Goal: Information Seeking & Learning: Learn about a topic

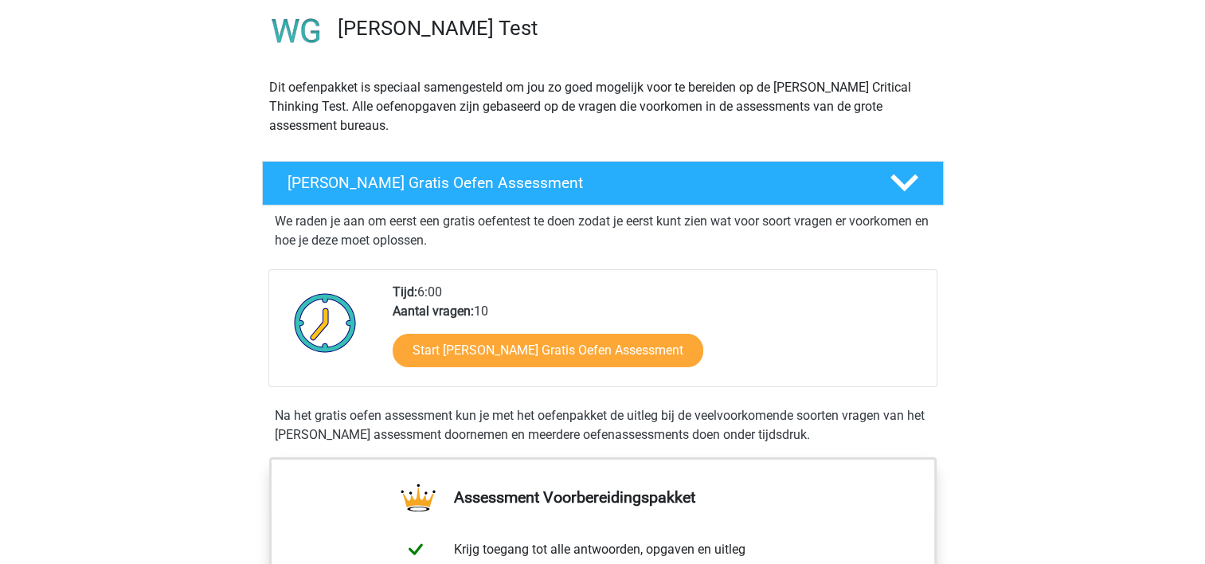
scroll to position [159, 0]
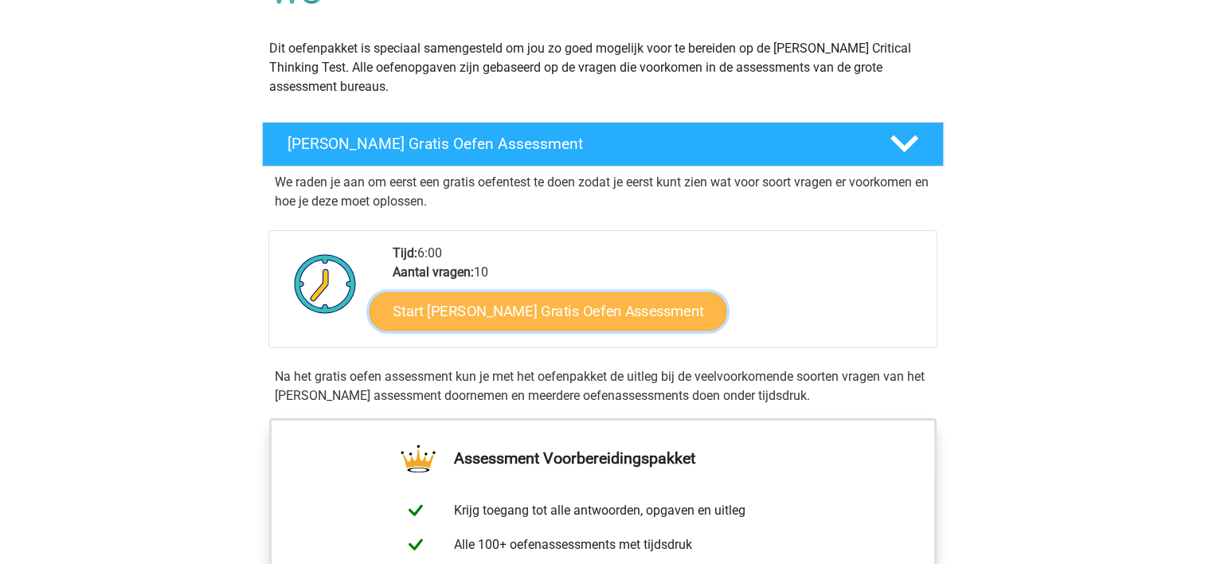
click at [604, 323] on link "Start Watson Glaser Gratis Oefen Assessment" at bounding box center [549, 311] width 358 height 38
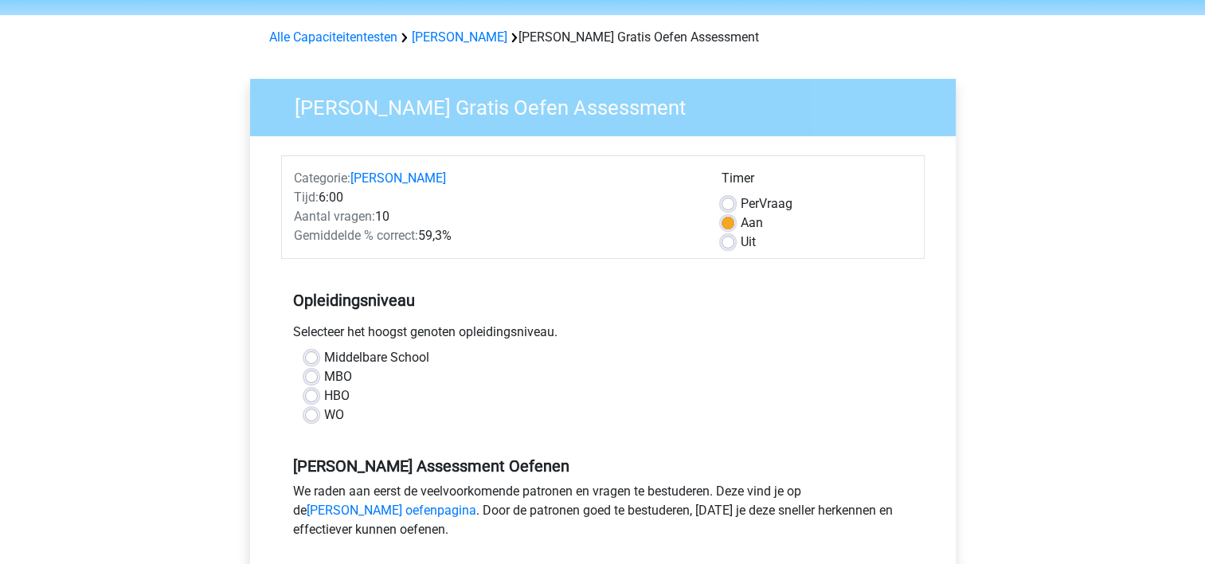
scroll to position [80, 0]
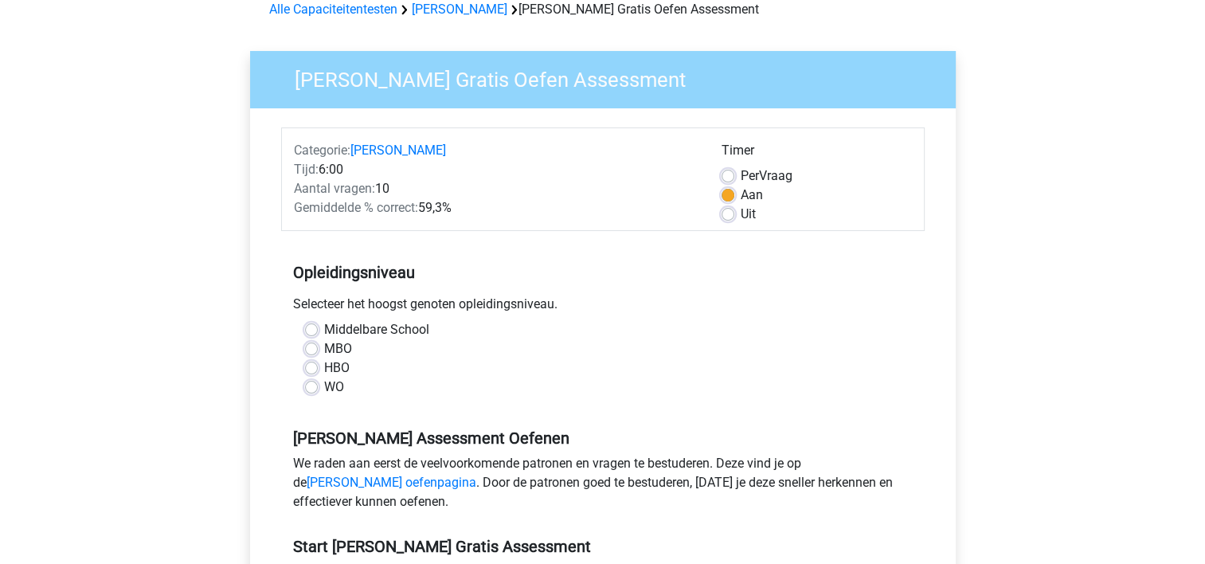
click at [324, 390] on label "WO" at bounding box center [334, 387] width 20 height 19
click at [307, 390] on input "WO" at bounding box center [311, 386] width 13 height 16
radio input "true"
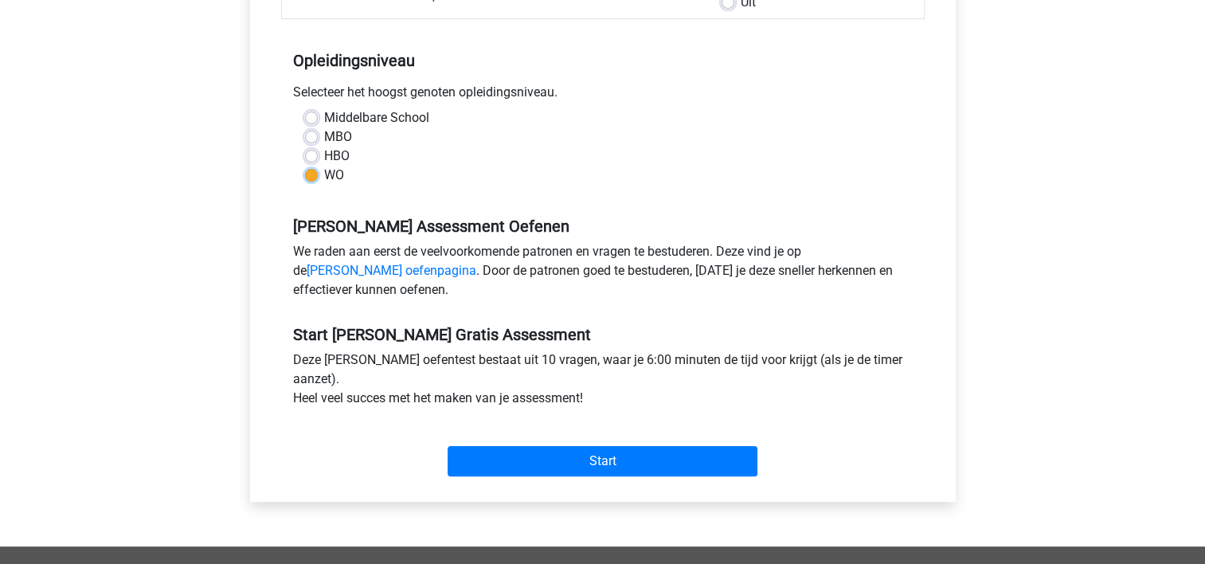
scroll to position [319, 0]
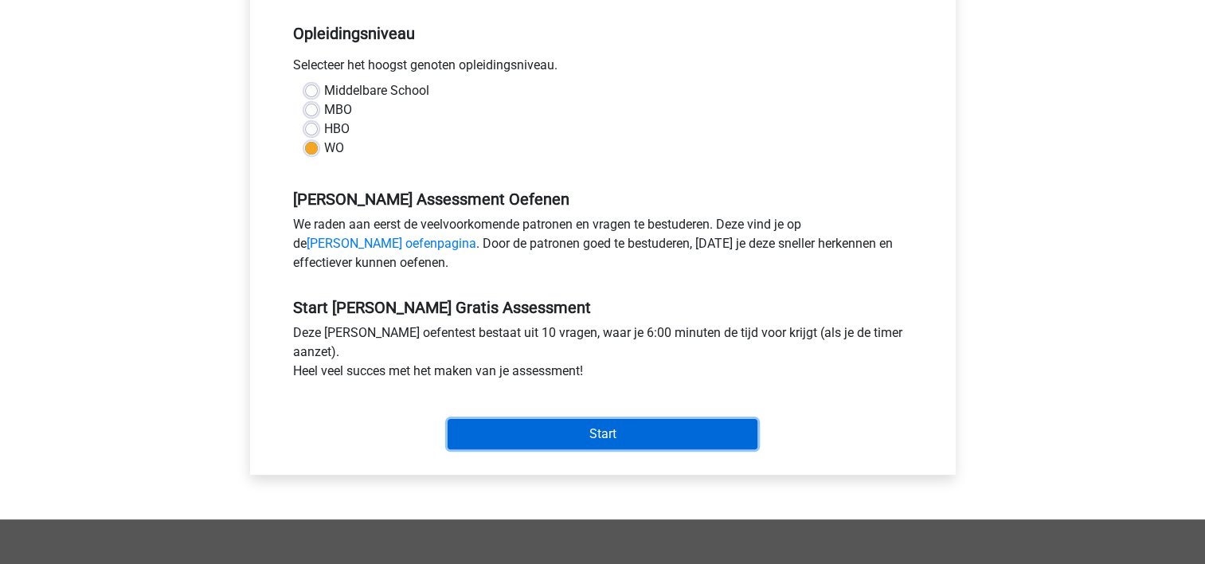
click at [600, 441] on input "Start" at bounding box center [603, 434] width 310 height 30
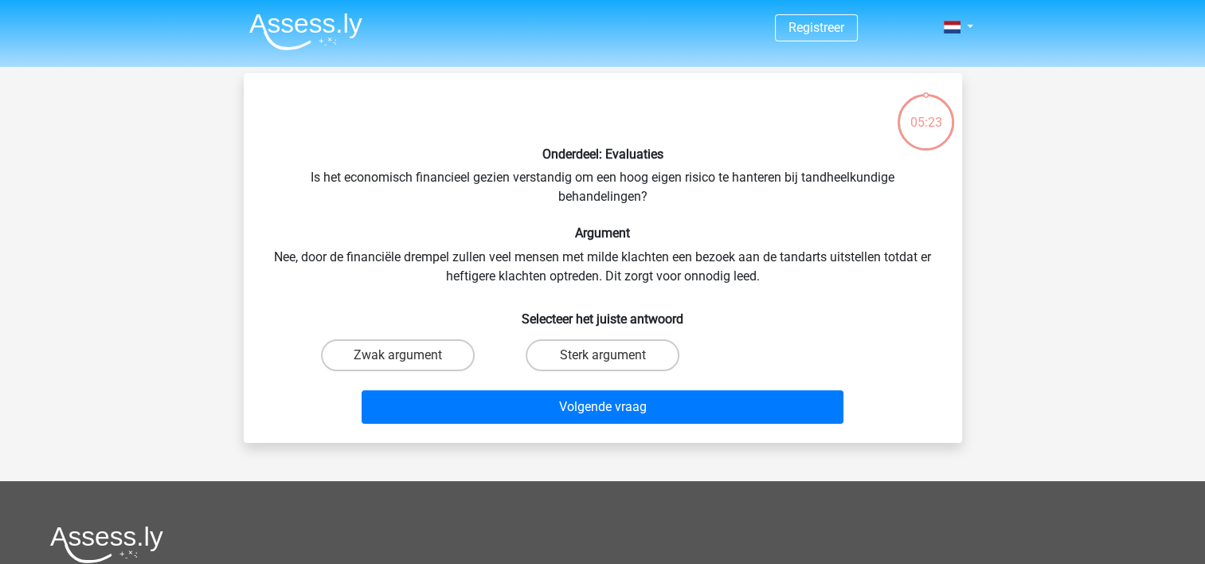
click at [604, 357] on input "Sterk argument" at bounding box center [607, 360] width 10 height 10
radio input "true"
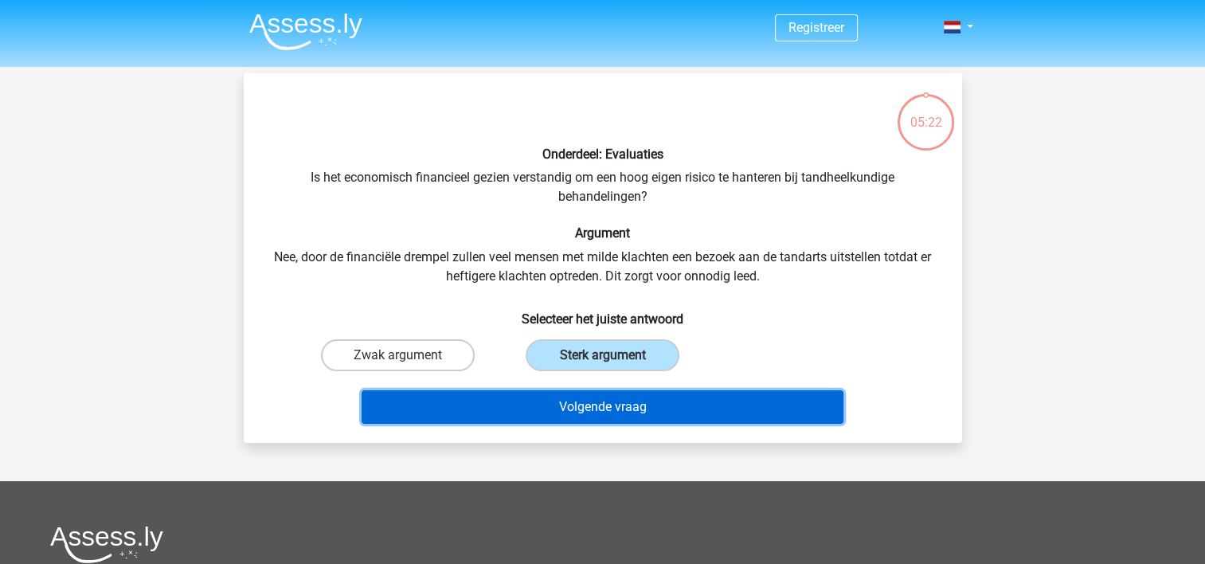
click at [617, 409] on button "Volgende vraag" at bounding box center [603, 406] width 482 height 33
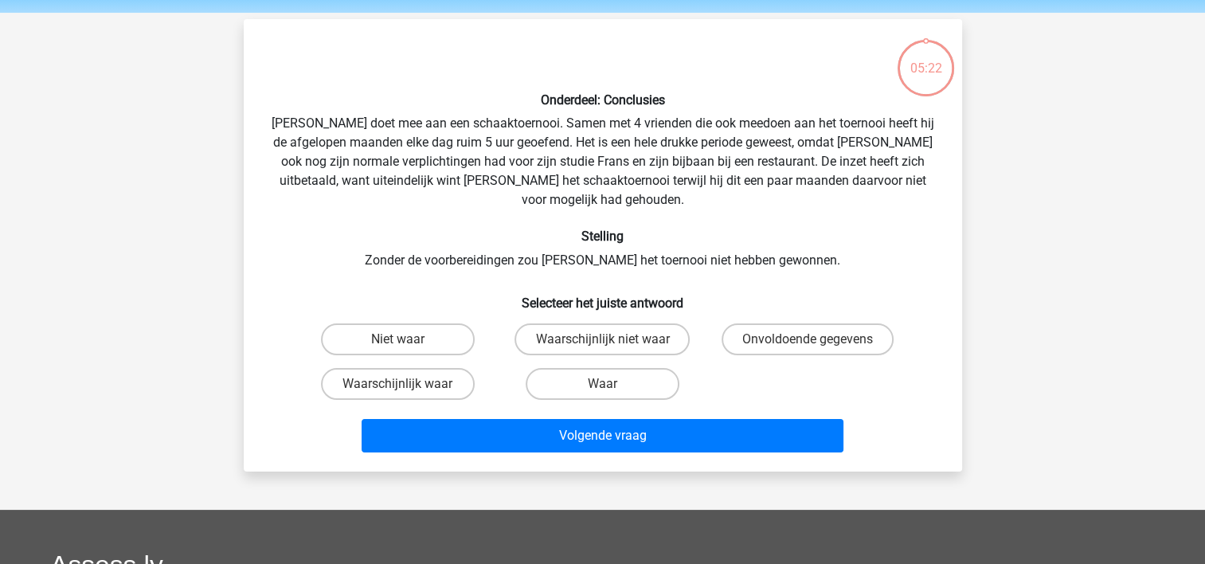
scroll to position [73, 0]
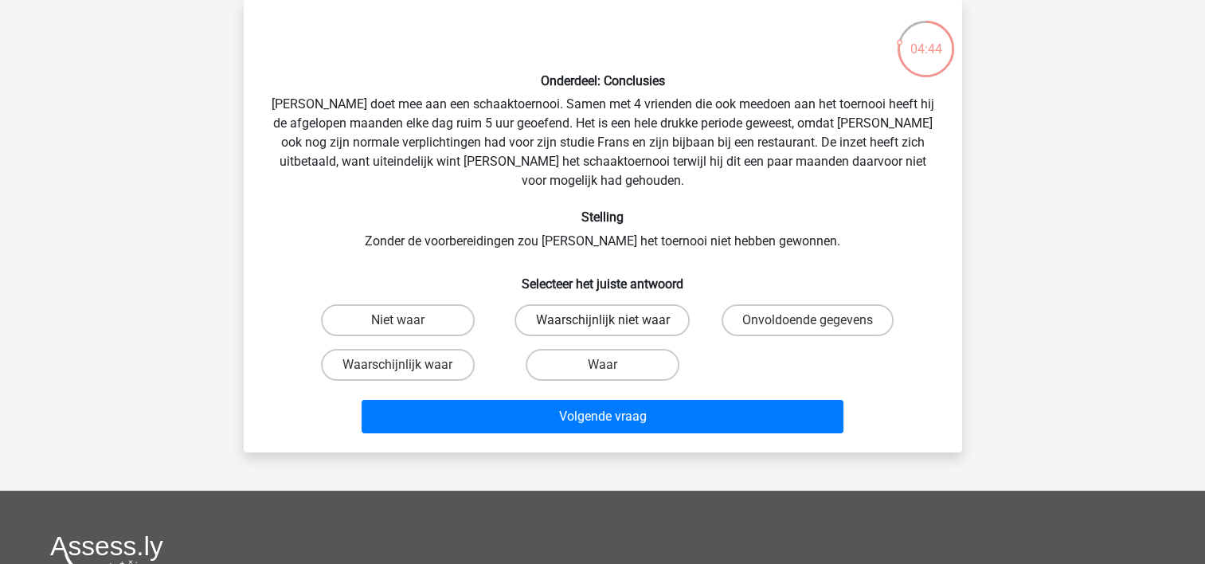
click at [585, 304] on label "Waarschijnlijk niet waar" at bounding box center [602, 320] width 175 height 32
click at [602, 320] on input "Waarschijnlijk niet waar" at bounding box center [607, 325] width 10 height 10
radio input "true"
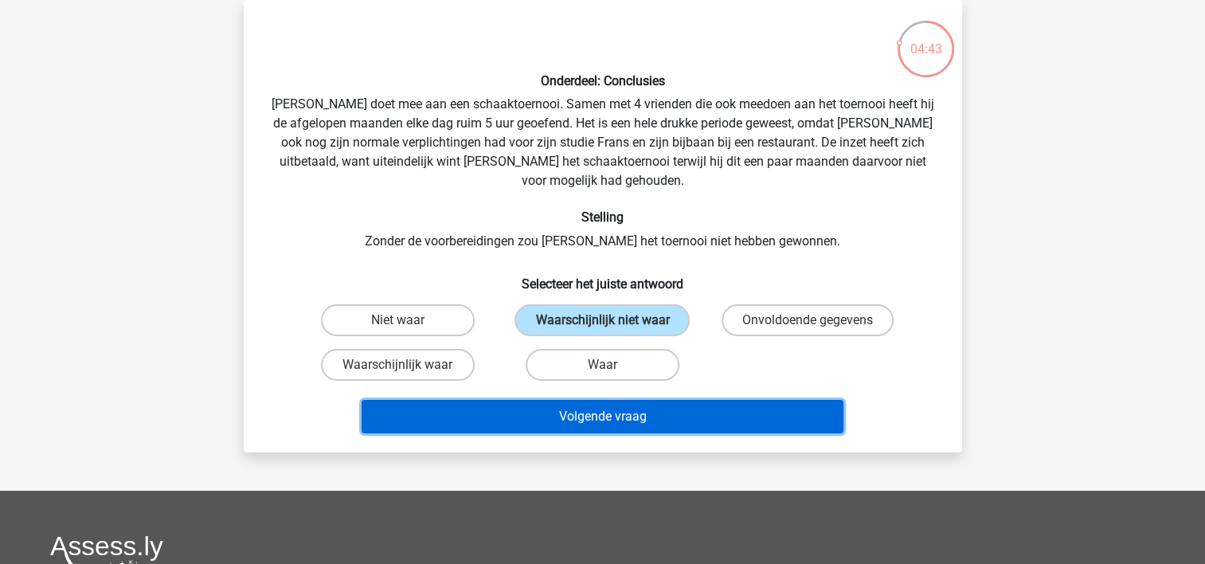
click at [592, 400] on button "Volgende vraag" at bounding box center [603, 416] width 482 height 33
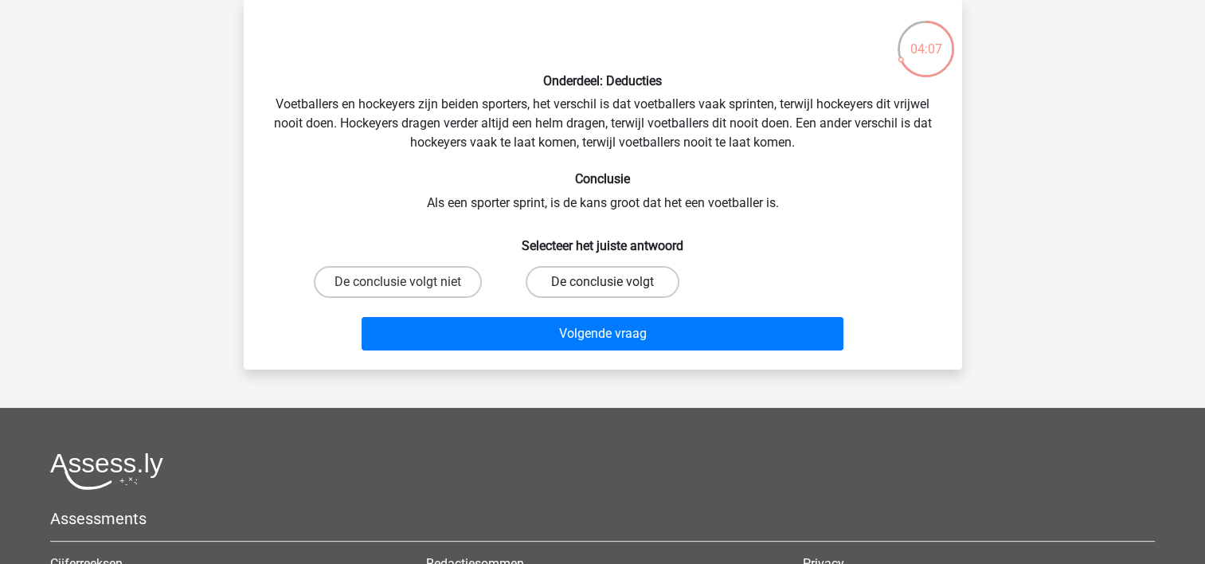
click at [569, 288] on label "De conclusie volgt" at bounding box center [603, 282] width 154 height 32
click at [602, 288] on input "De conclusie volgt" at bounding box center [607, 287] width 10 height 10
radio input "true"
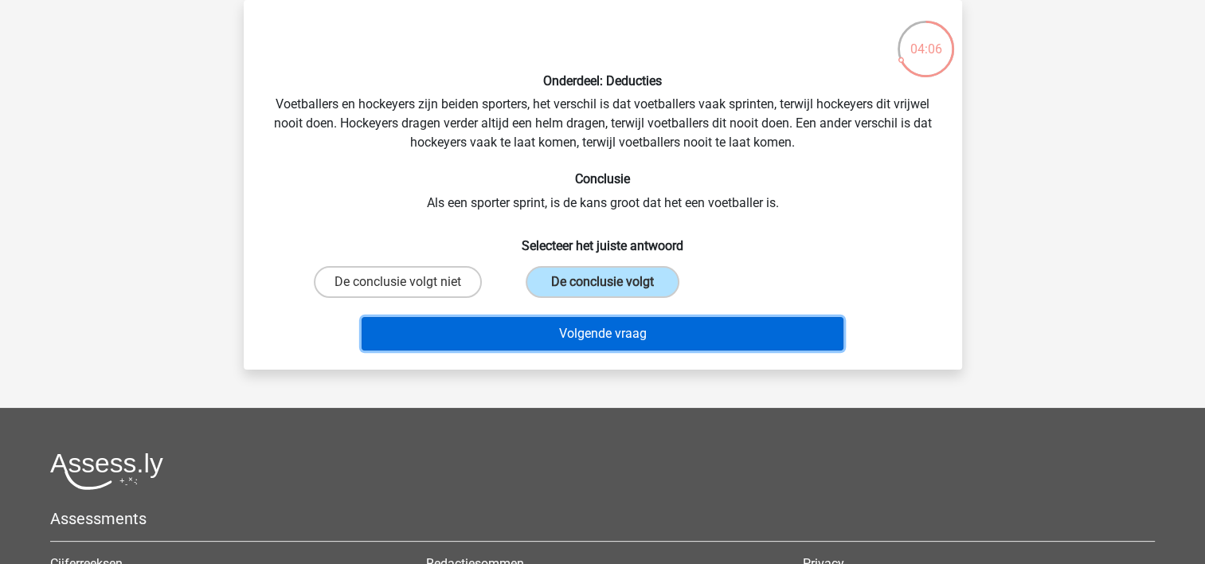
click at [594, 335] on button "Volgende vraag" at bounding box center [603, 333] width 482 height 33
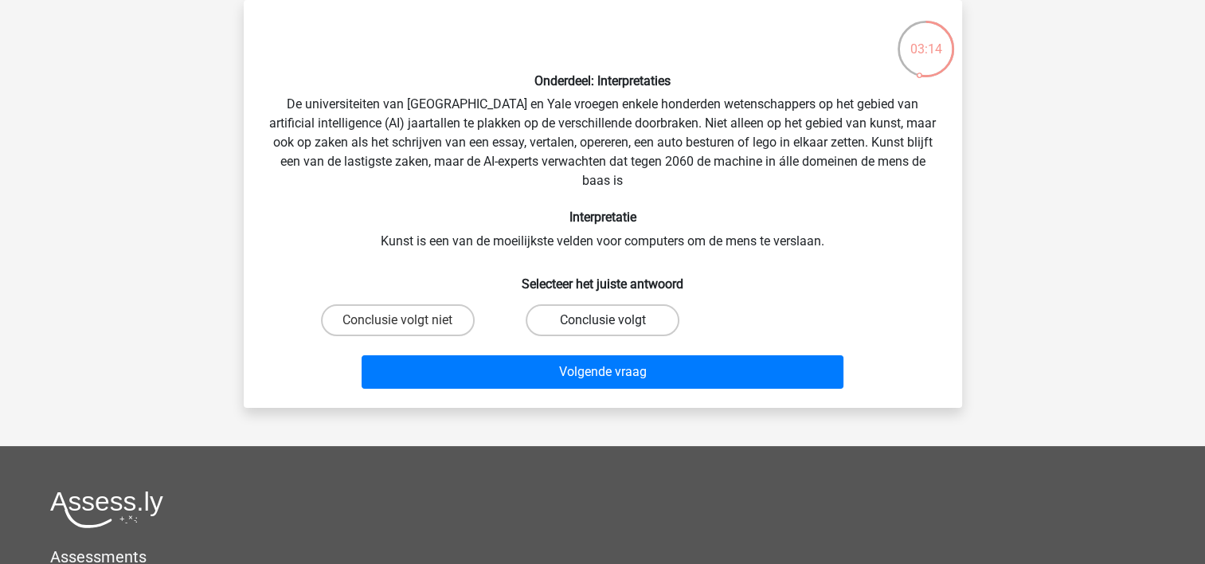
click at [644, 319] on label "Conclusie volgt" at bounding box center [603, 320] width 154 height 32
click at [613, 320] on input "Conclusie volgt" at bounding box center [607, 325] width 10 height 10
radio input "true"
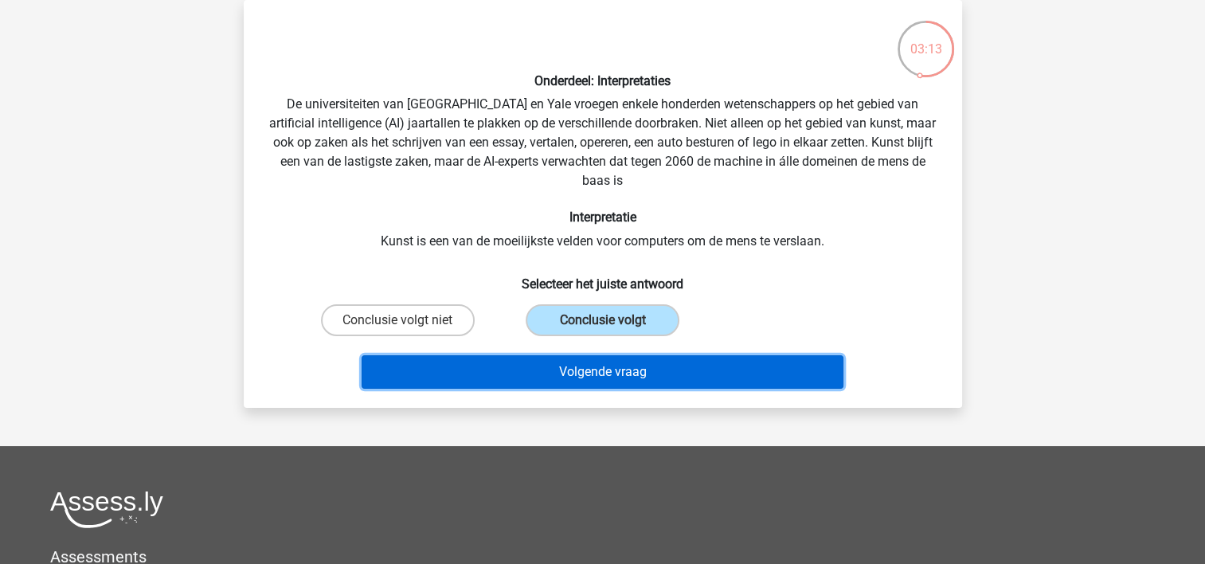
click at [646, 376] on button "Volgende vraag" at bounding box center [603, 371] width 482 height 33
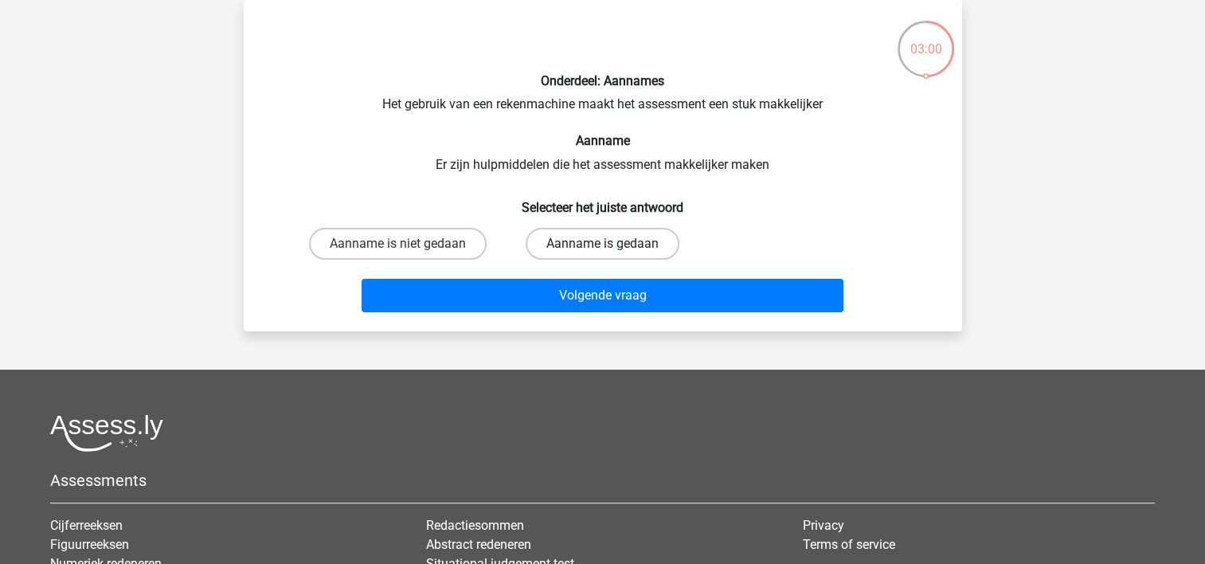
click at [574, 249] on label "Aanname is gedaan" at bounding box center [603, 244] width 154 height 32
click at [602, 249] on input "Aanname is gedaan" at bounding box center [607, 249] width 10 height 10
radio input "true"
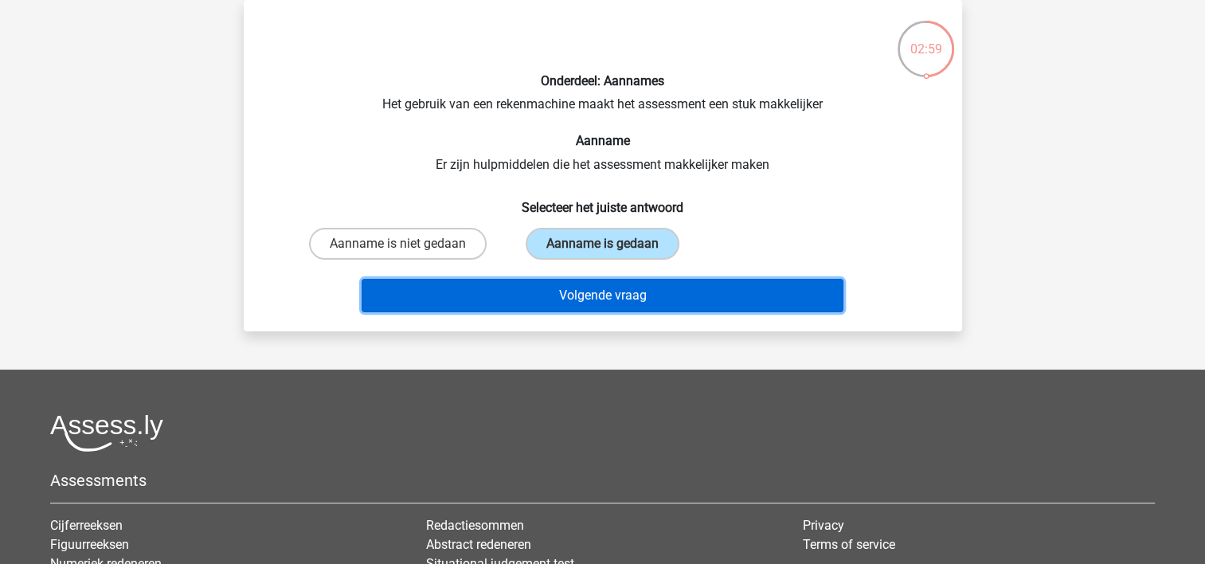
click at [596, 292] on button "Volgende vraag" at bounding box center [603, 295] width 482 height 33
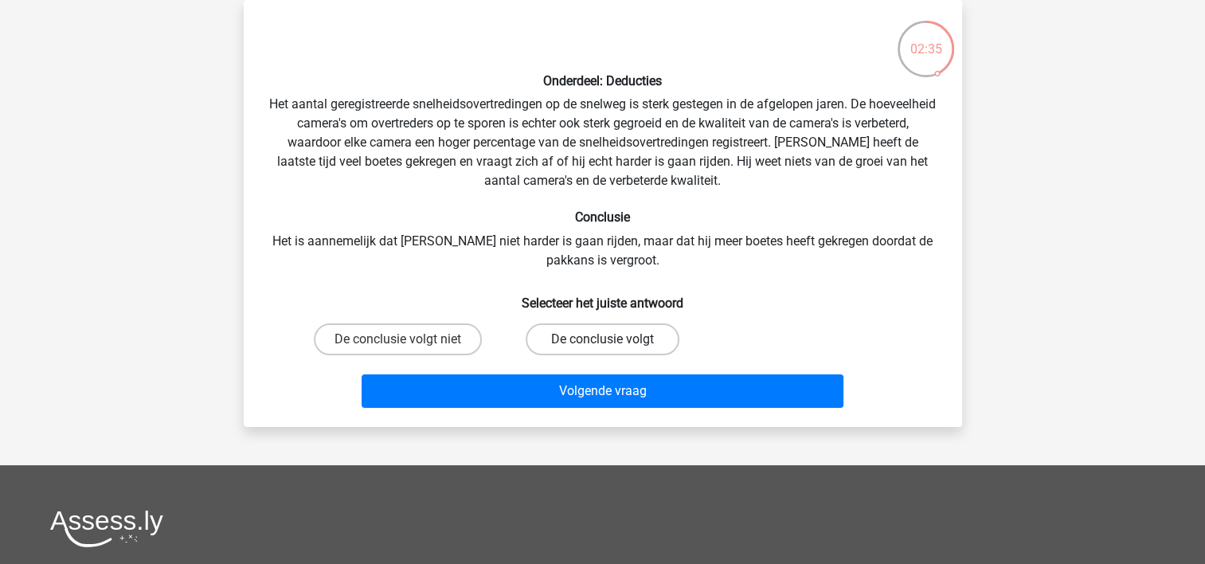
click at [595, 341] on label "De conclusie volgt" at bounding box center [603, 339] width 154 height 32
click at [602, 341] on input "De conclusie volgt" at bounding box center [607, 344] width 10 height 10
radio input "true"
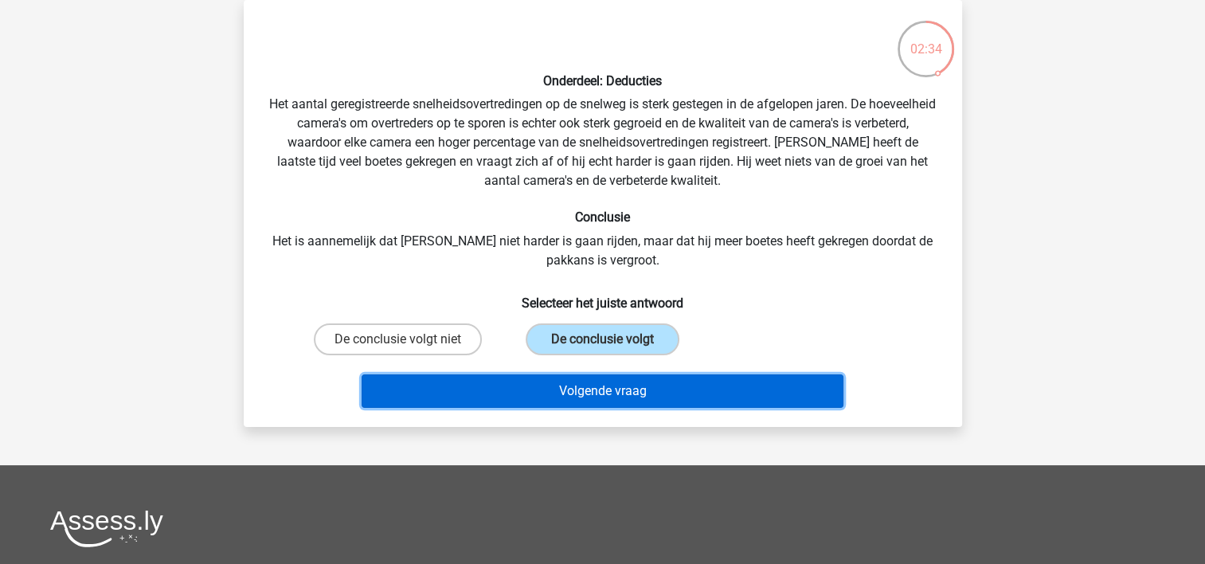
click at [604, 396] on button "Volgende vraag" at bounding box center [603, 390] width 482 height 33
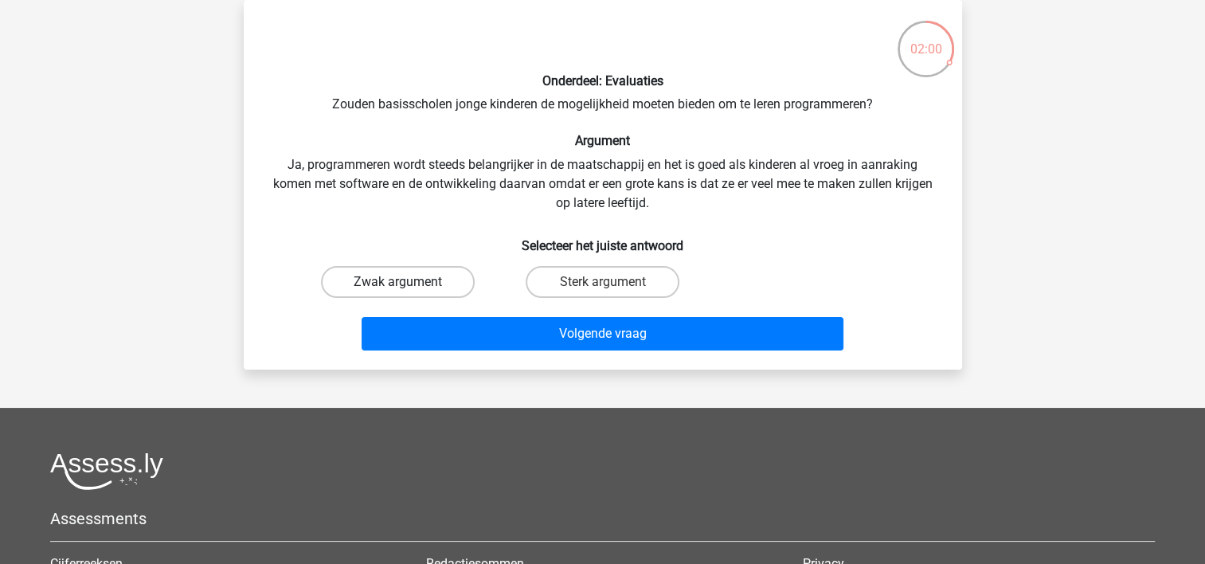
click at [448, 284] on label "Zwak argument" at bounding box center [398, 282] width 154 height 32
click at [408, 284] on input "Zwak argument" at bounding box center [403, 287] width 10 height 10
radio input "true"
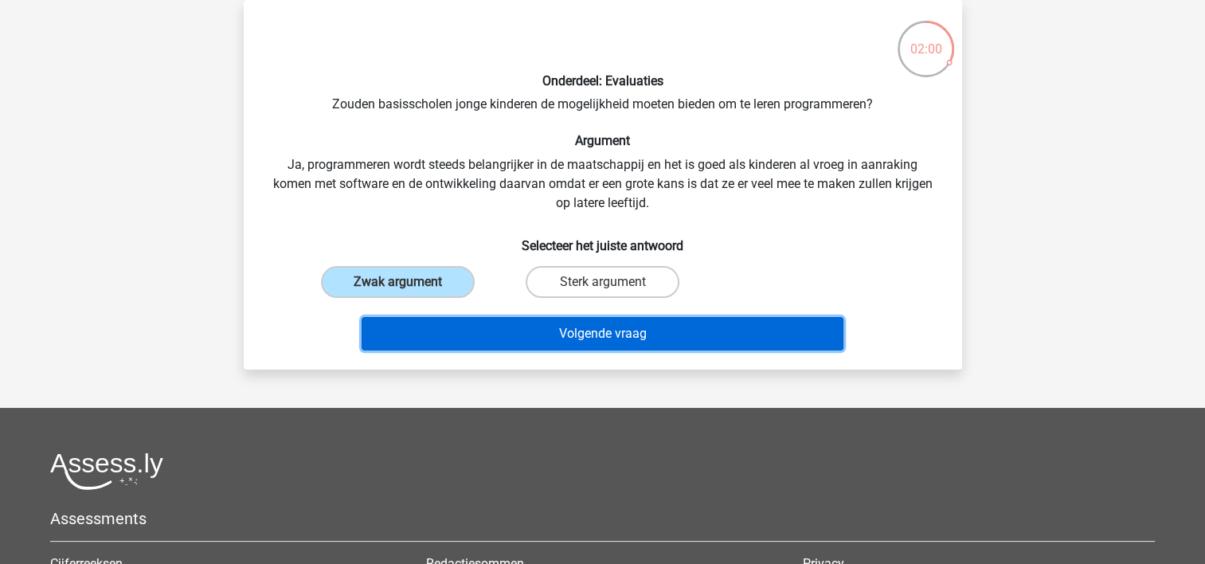
click at [577, 327] on button "Volgende vraag" at bounding box center [603, 333] width 482 height 33
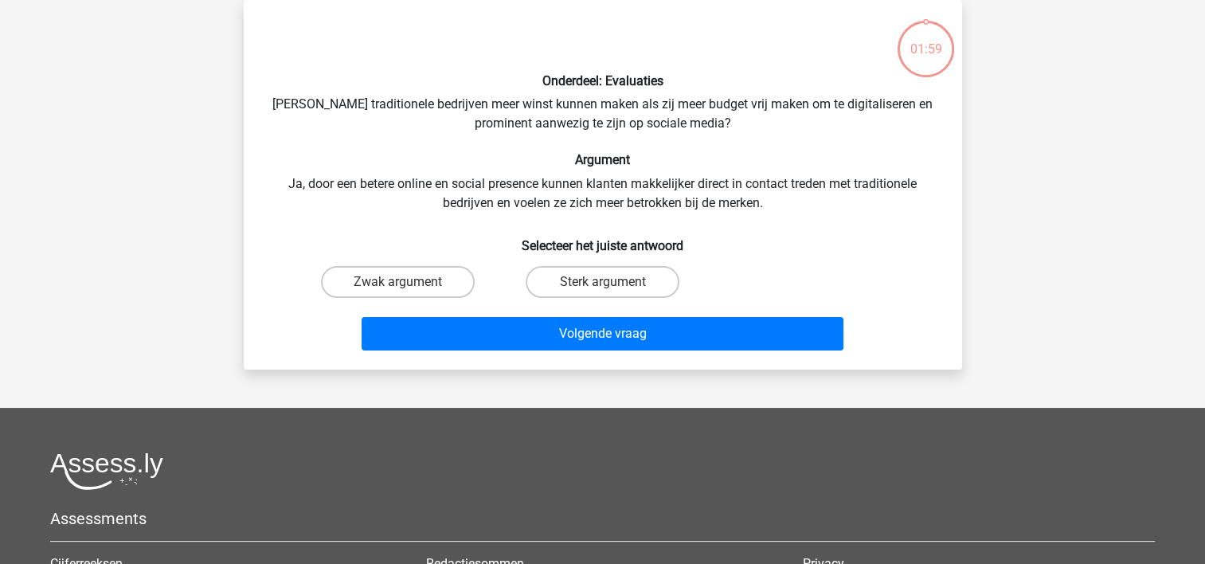
scroll to position [0, 0]
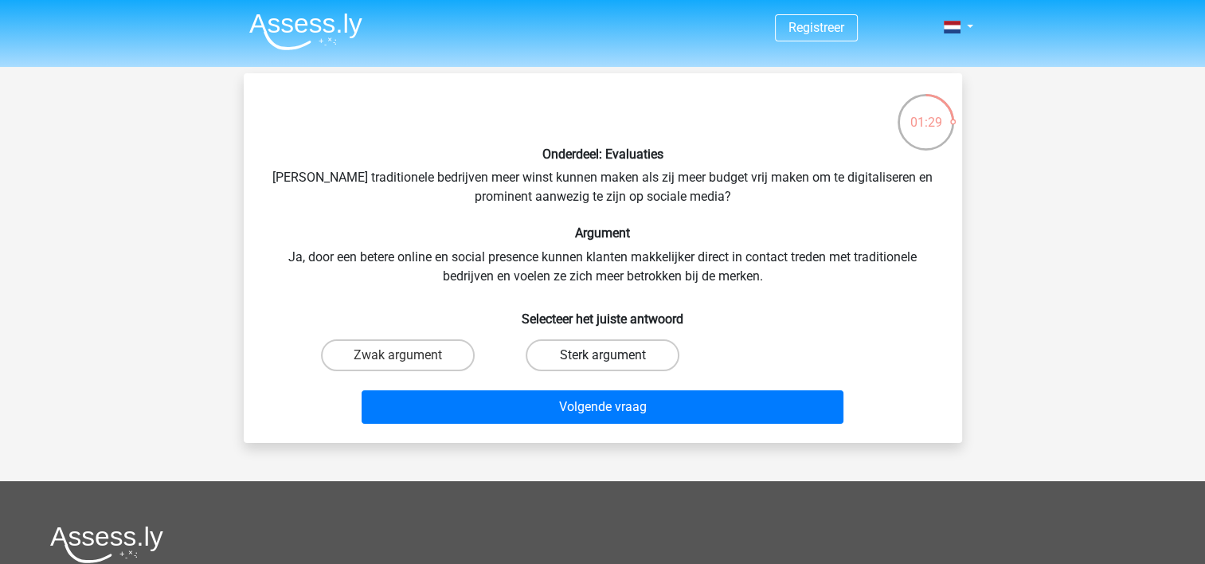
click at [583, 354] on label "Sterk argument" at bounding box center [603, 355] width 154 height 32
click at [602, 355] on input "Sterk argument" at bounding box center [607, 360] width 10 height 10
radio input "true"
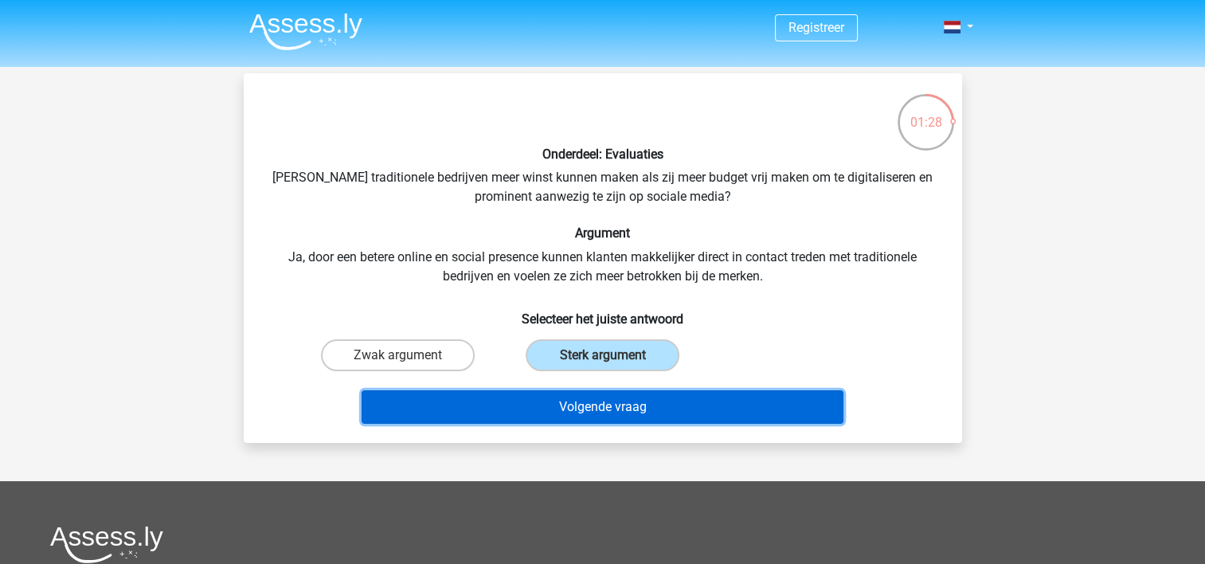
click at [605, 411] on button "Volgende vraag" at bounding box center [603, 406] width 482 height 33
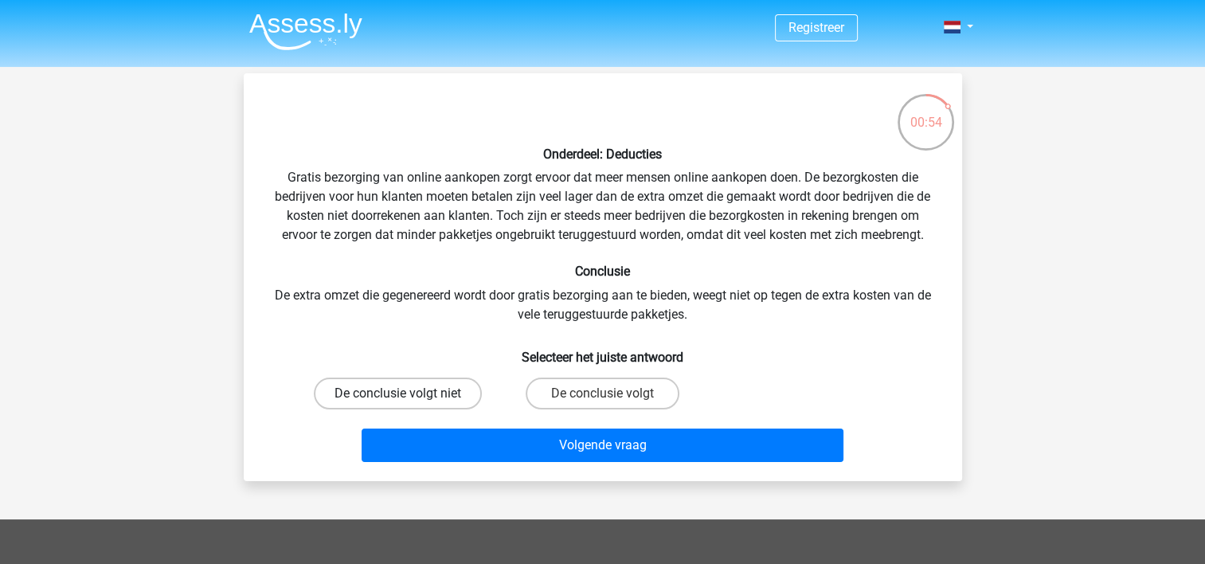
click at [449, 394] on label "De conclusie volgt niet" at bounding box center [398, 394] width 168 height 32
click at [408, 394] on input "De conclusie volgt niet" at bounding box center [403, 399] width 10 height 10
radio input "true"
click at [609, 464] on div "Volgende vraag" at bounding box center [603, 449] width 615 height 40
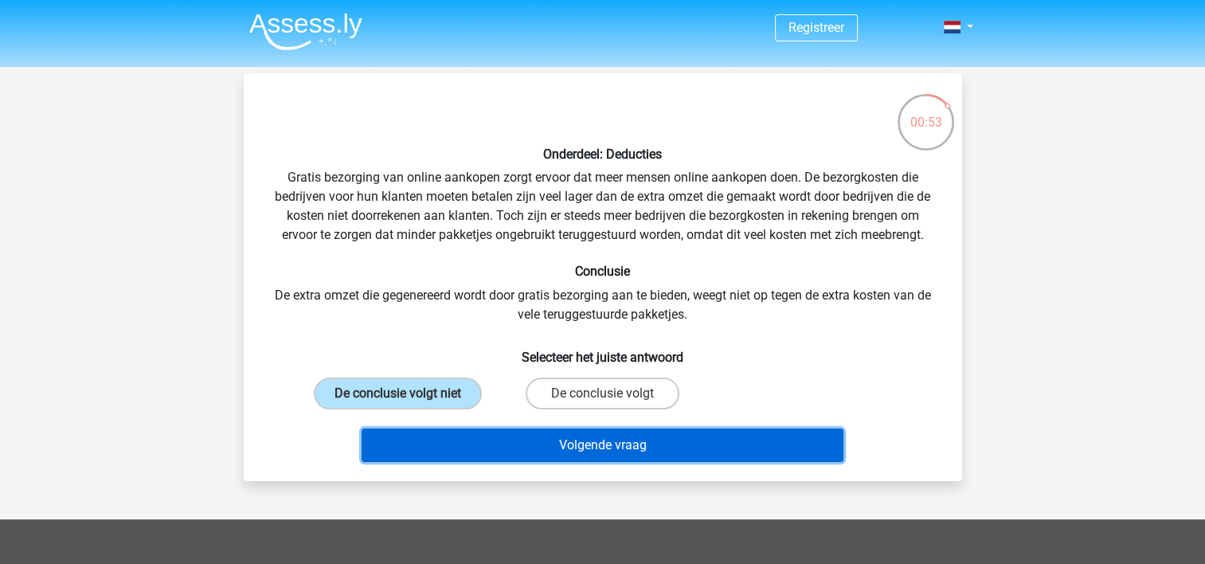
click at [610, 450] on button "Volgende vraag" at bounding box center [603, 445] width 482 height 33
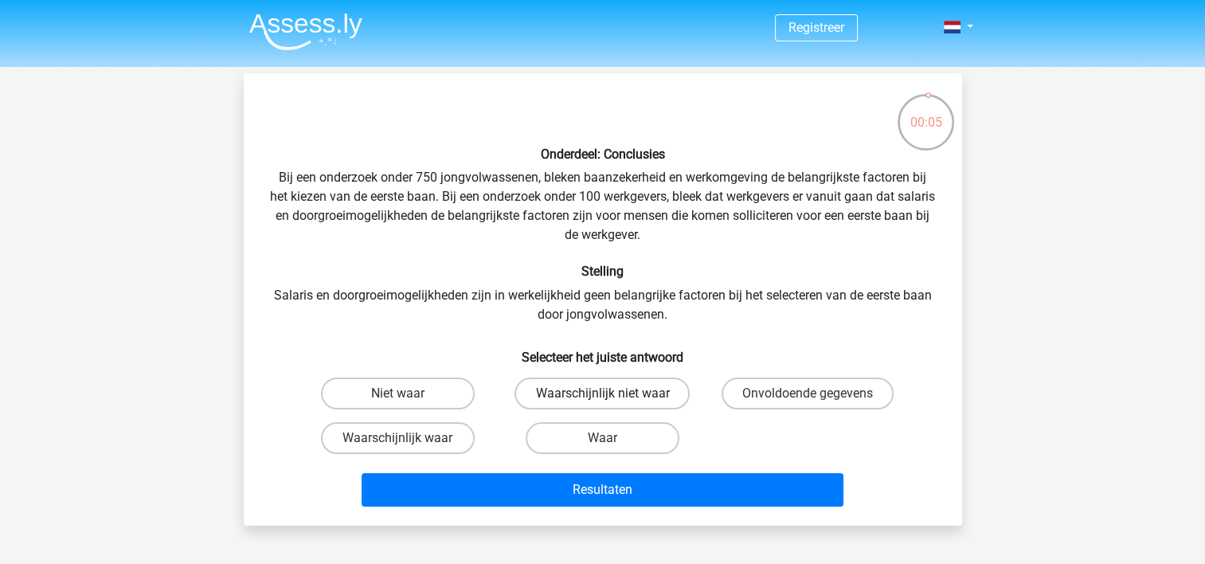
click at [617, 394] on label "Waarschijnlijk niet waar" at bounding box center [602, 394] width 175 height 32
click at [613, 394] on input "Waarschijnlijk niet waar" at bounding box center [607, 399] width 10 height 10
radio input "true"
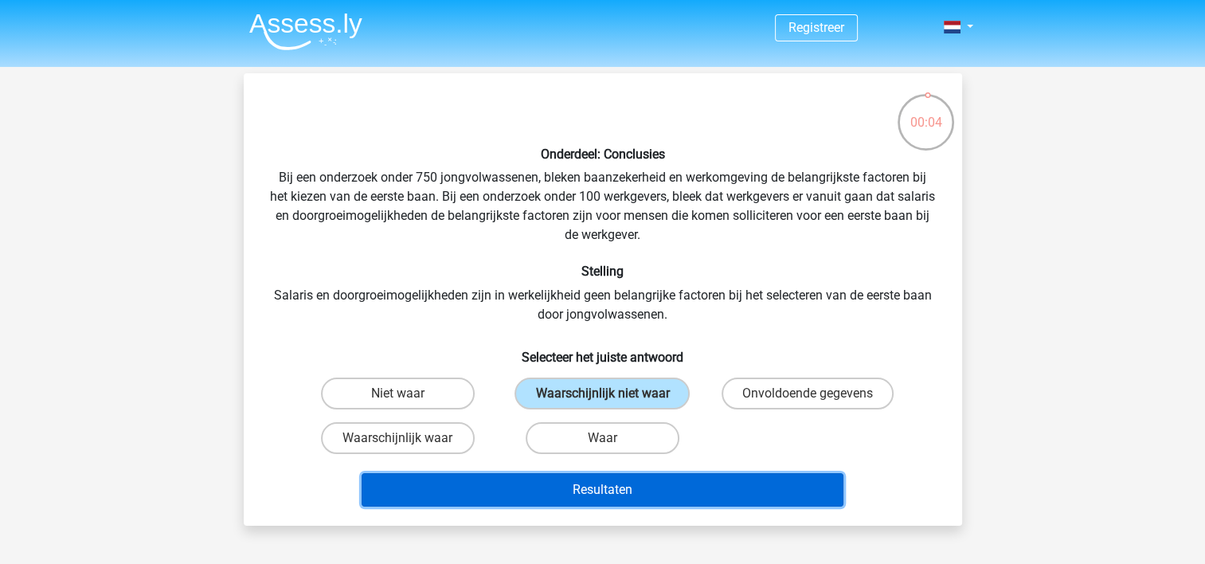
click at [625, 491] on button "Resultaten" at bounding box center [603, 489] width 482 height 33
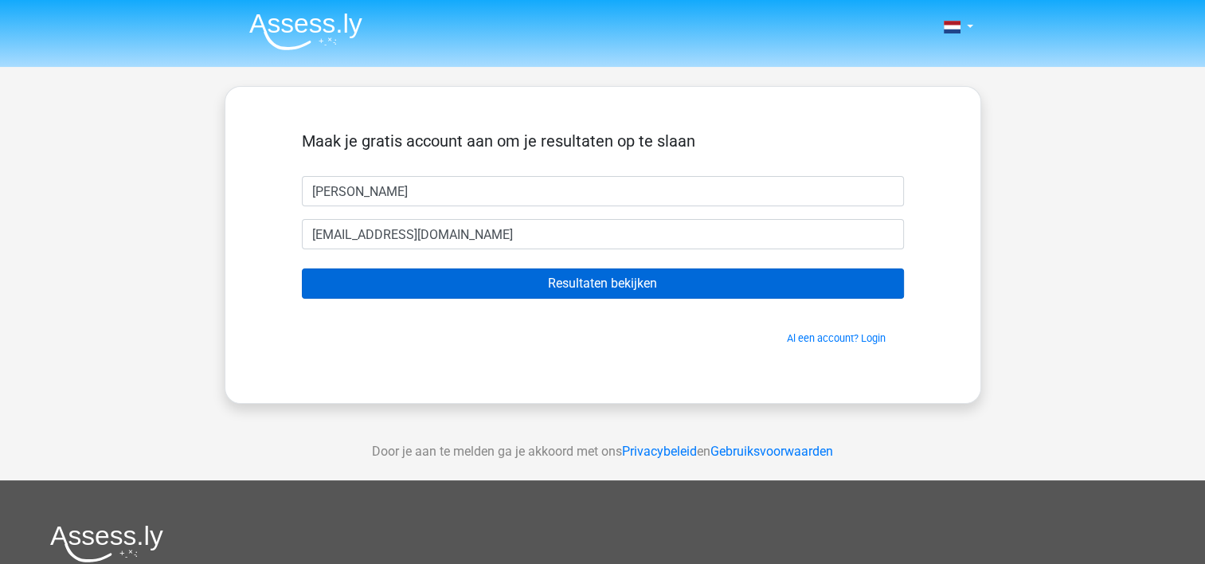
type input "[EMAIL_ADDRESS][DOMAIN_NAME]"
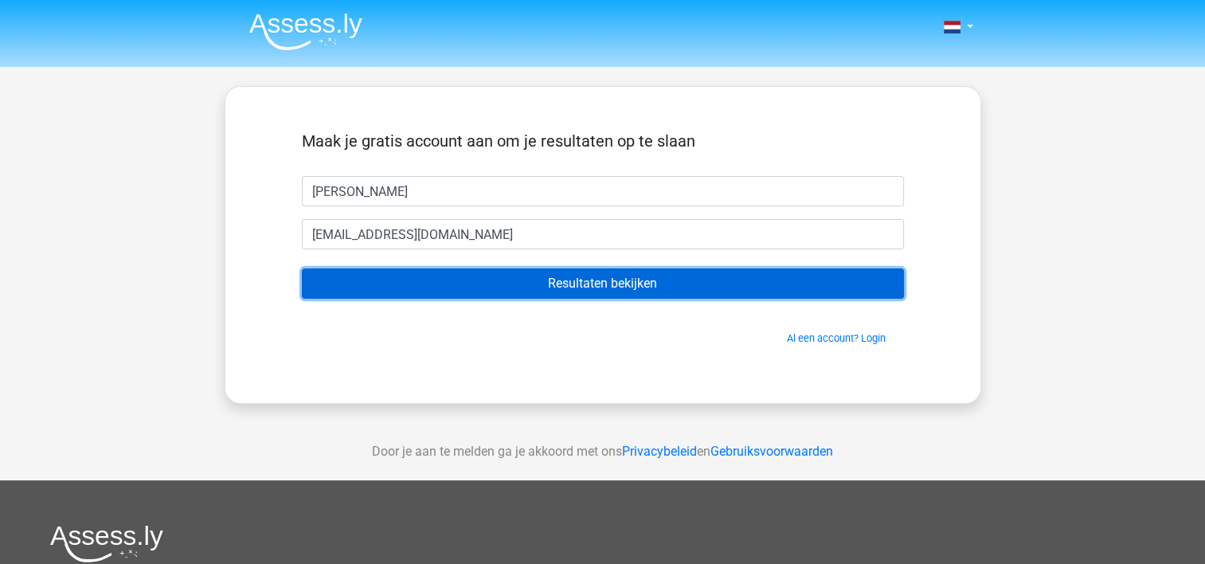
click at [613, 285] on input "Resultaten bekijken" at bounding box center [603, 283] width 602 height 30
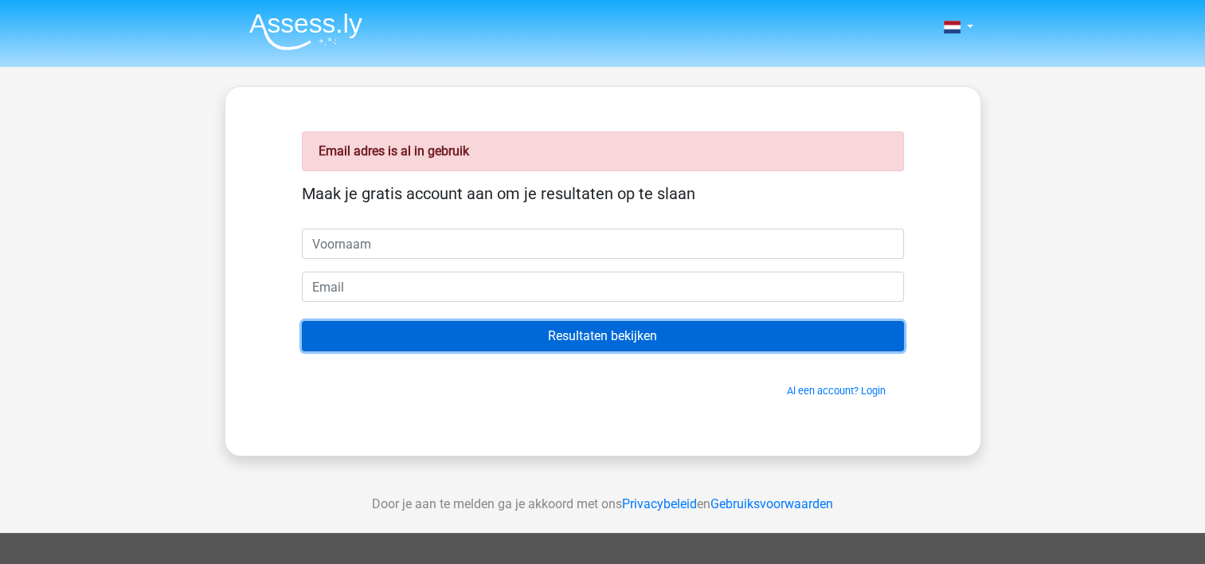
click at [619, 340] on input "Resultaten bekijken" at bounding box center [603, 336] width 602 height 30
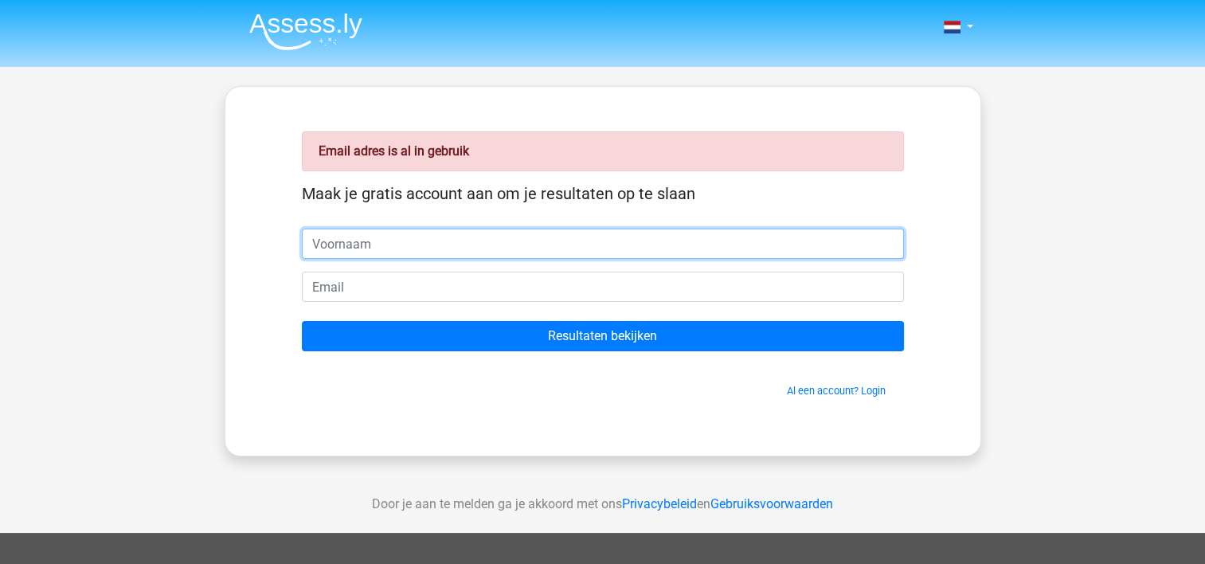
click at [576, 233] on input "text" at bounding box center [603, 244] width 602 height 30
type input "Michelle"
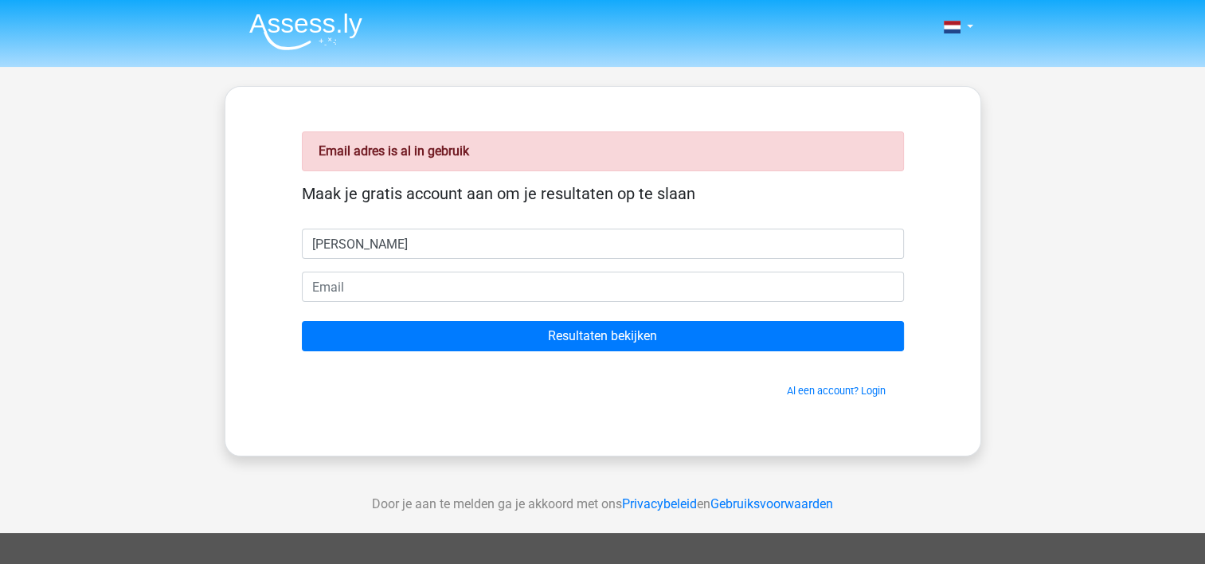
type input "[EMAIL_ADDRESS][DOMAIN_NAME]"
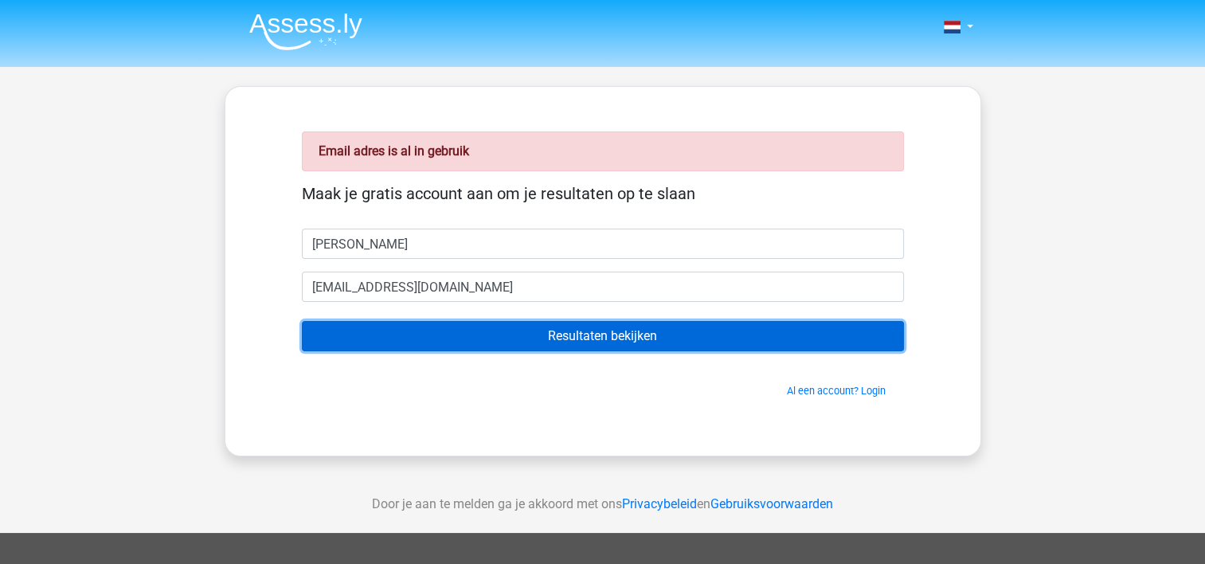
click at [573, 335] on input "Resultaten bekijken" at bounding box center [603, 336] width 602 height 30
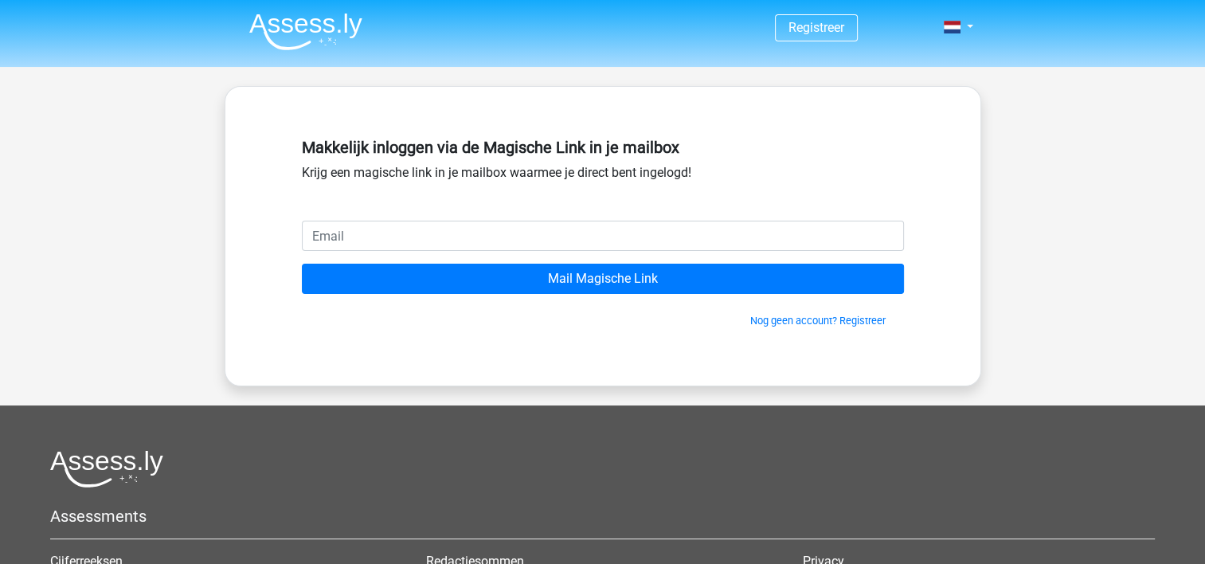
click at [582, 229] on input "email" at bounding box center [603, 236] width 602 height 30
type input "[EMAIL_ADDRESS][DOMAIN_NAME]"
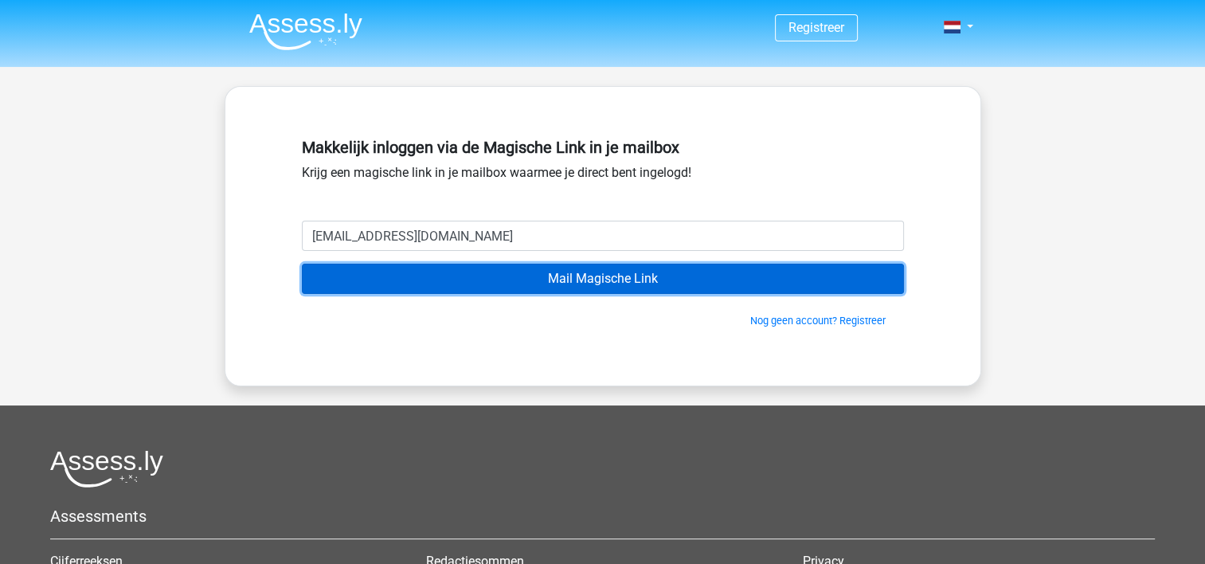
click at [600, 274] on input "Mail Magische Link" at bounding box center [603, 279] width 602 height 30
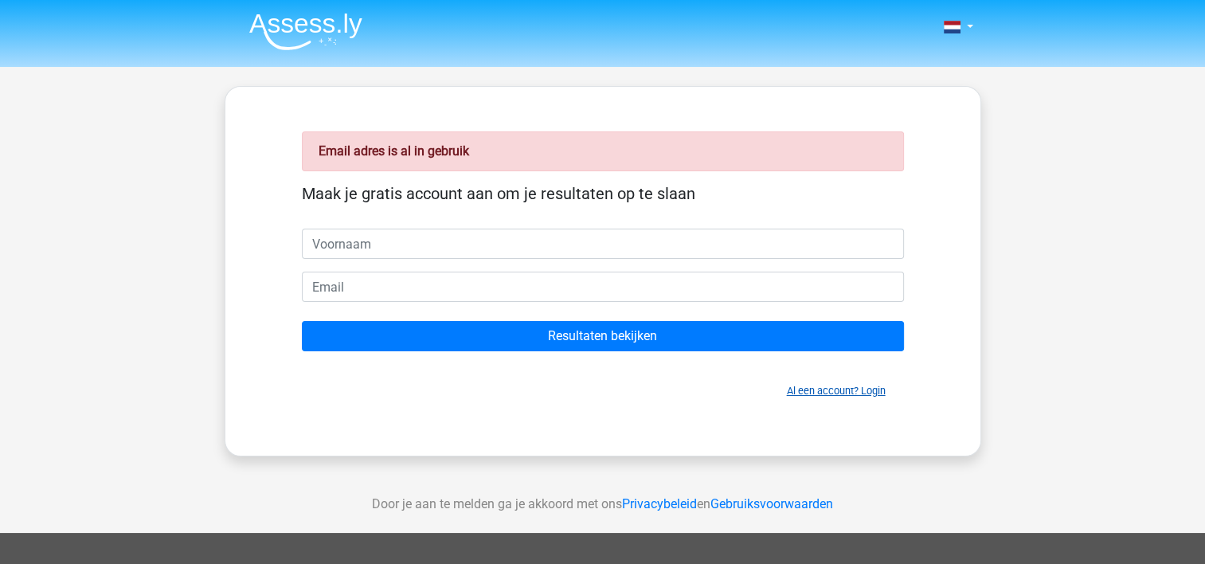
click at [873, 388] on link "Al een account? Login" at bounding box center [836, 391] width 99 height 12
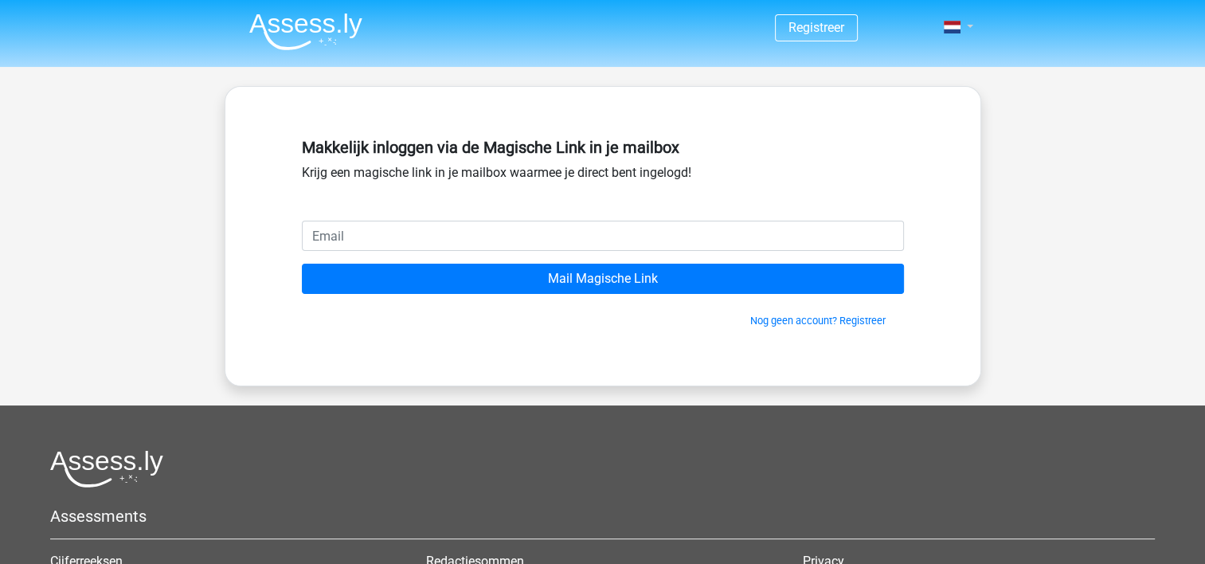
click at [967, 25] on link at bounding box center [954, 27] width 32 height 19
click at [899, 65] on link "Login" at bounding box center [912, 63] width 110 height 25
